Goal: Check status: Check status

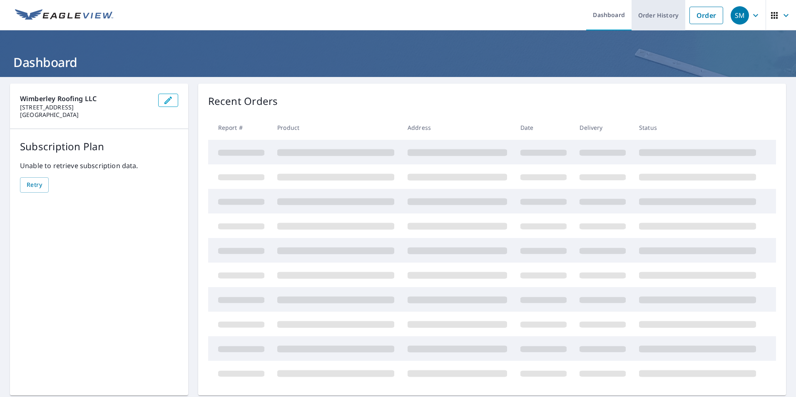
click at [654, 15] on link "Order History" at bounding box center [658, 15] width 54 height 30
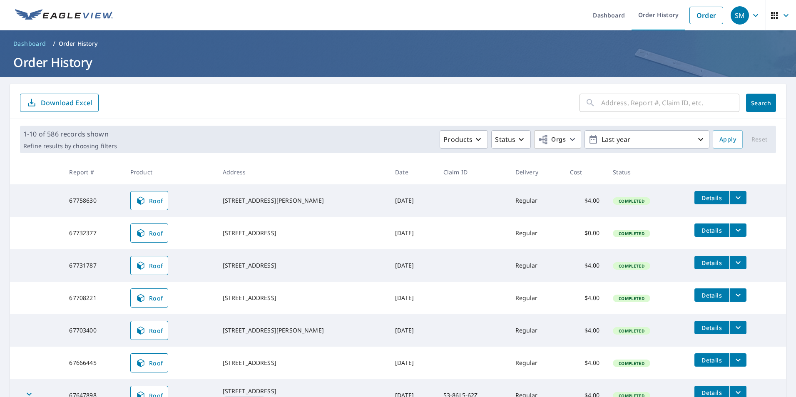
drag, startPoint x: 288, startPoint y: 335, endPoint x: 222, endPoint y: 328, distance: 66.5
click at [222, 328] on td "[STREET_ADDRESS][PERSON_NAME]" at bounding box center [302, 330] width 173 height 32
copy div "[STREET_ADDRESS][PERSON_NAME]"
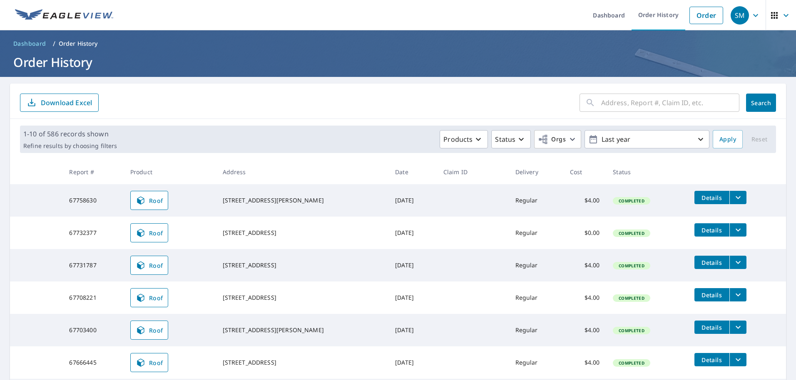
drag, startPoint x: 295, startPoint y: 303, endPoint x: 225, endPoint y: 297, distance: 69.7
click at [225, 297] on td "[STREET_ADDRESS]" at bounding box center [302, 298] width 173 height 32
copy div "[STREET_ADDRESS]"
